Goal: Information Seeking & Learning: Find contact information

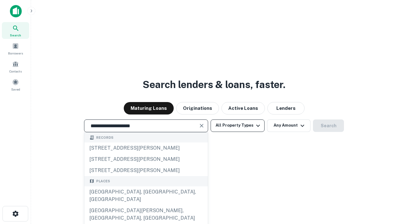
click at [146, 205] on div "[GEOGRAPHIC_DATA], [GEOGRAPHIC_DATA], [GEOGRAPHIC_DATA]" at bounding box center [146, 195] width 124 height 19
click at [238, 125] on button "All Property Types" at bounding box center [238, 125] width 54 height 12
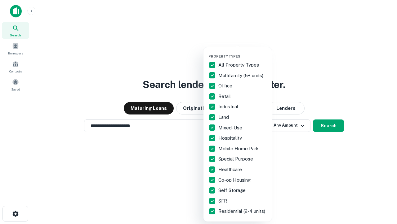
type input "**********"
click at [243, 52] on button "button" at bounding box center [243, 52] width 68 height 0
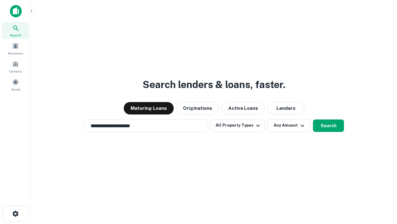
scroll to position [4, 75]
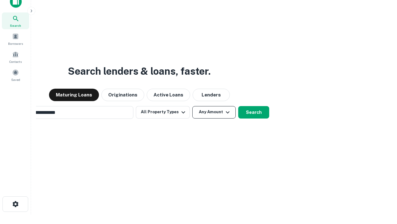
click at [193, 106] on button "Any Amount" at bounding box center [214, 112] width 43 height 12
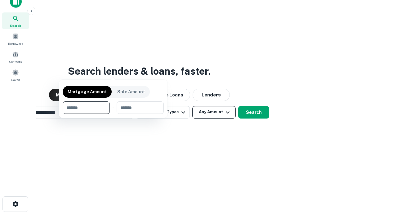
scroll to position [45, 176]
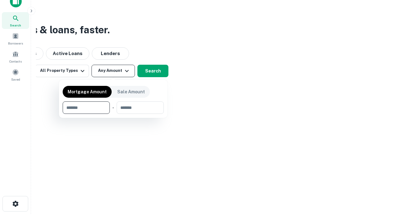
type input "*******"
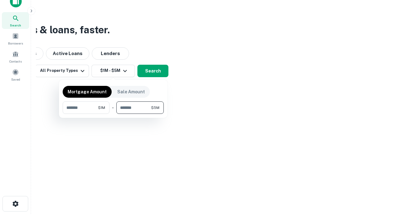
type input "*******"
click at [113, 114] on button "button" at bounding box center [113, 114] width 101 height 0
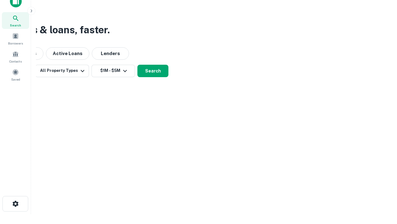
scroll to position [10, 0]
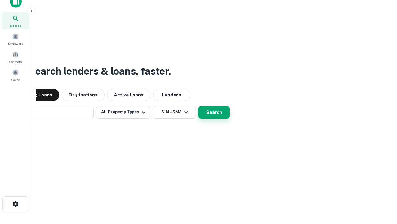
click at [199, 106] on button "Search" at bounding box center [214, 112] width 31 height 12
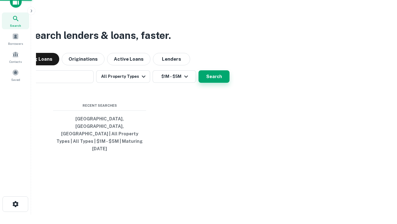
scroll to position [10, 0]
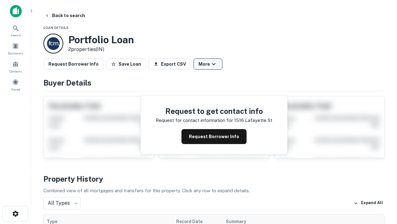
click at [208, 64] on button "More" at bounding box center [208, 63] width 29 height 11
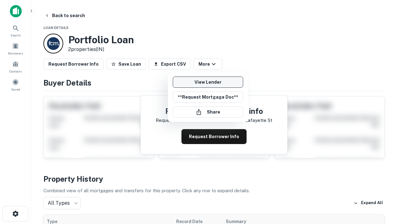
click at [208, 82] on link "View Lender" at bounding box center [208, 81] width 70 height 11
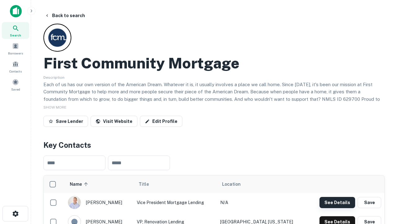
click at [338, 202] on button "See Details" at bounding box center [338, 202] width 36 height 11
click at [15, 213] on icon "button" at bounding box center [15, 213] width 7 height 7
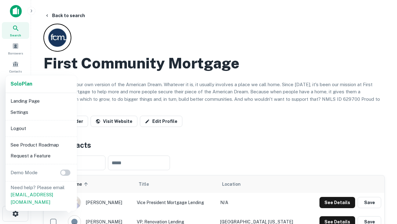
click at [41, 128] on li "Logout" at bounding box center [41, 128] width 66 height 11
